Goal: Navigation & Orientation: Find specific page/section

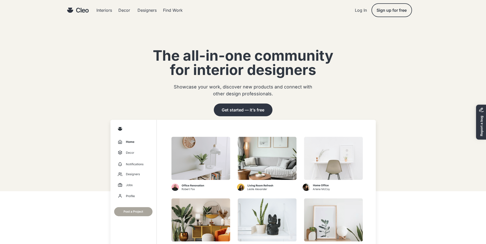
click at [153, 9] on div "Designers" at bounding box center [147, 10] width 19 height 4
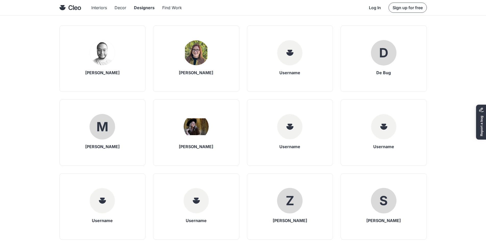
click at [118, 8] on div "Decor" at bounding box center [121, 8] width 12 height 4
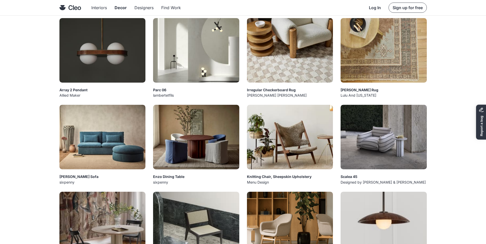
scroll to position [26, 0]
